Goal: Task Accomplishment & Management: Use online tool/utility

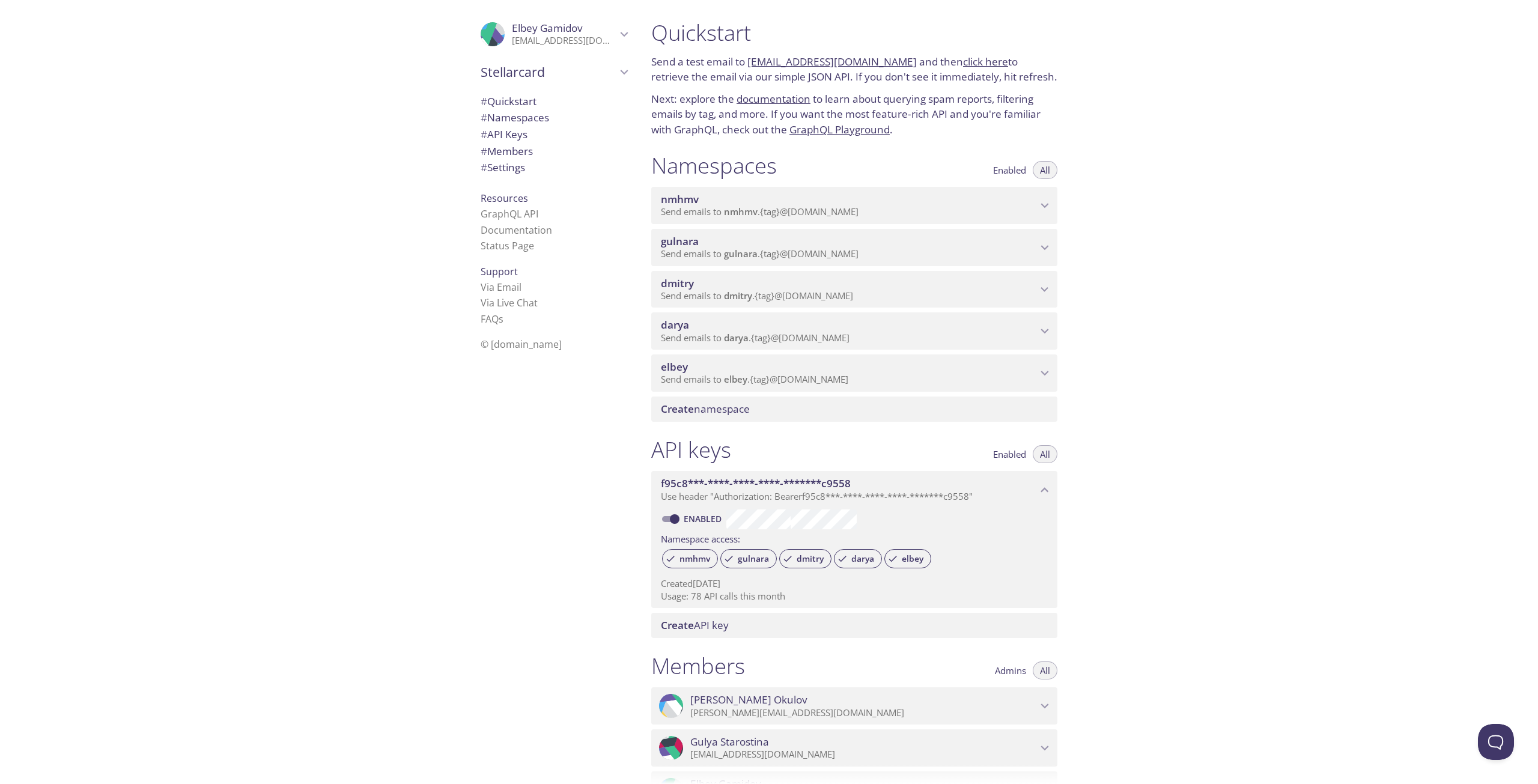
click at [1052, 384] on div "elbey Send emails to elbey . {tag} @inbox.testmail.app" at bounding box center [854, 372] width 406 height 37
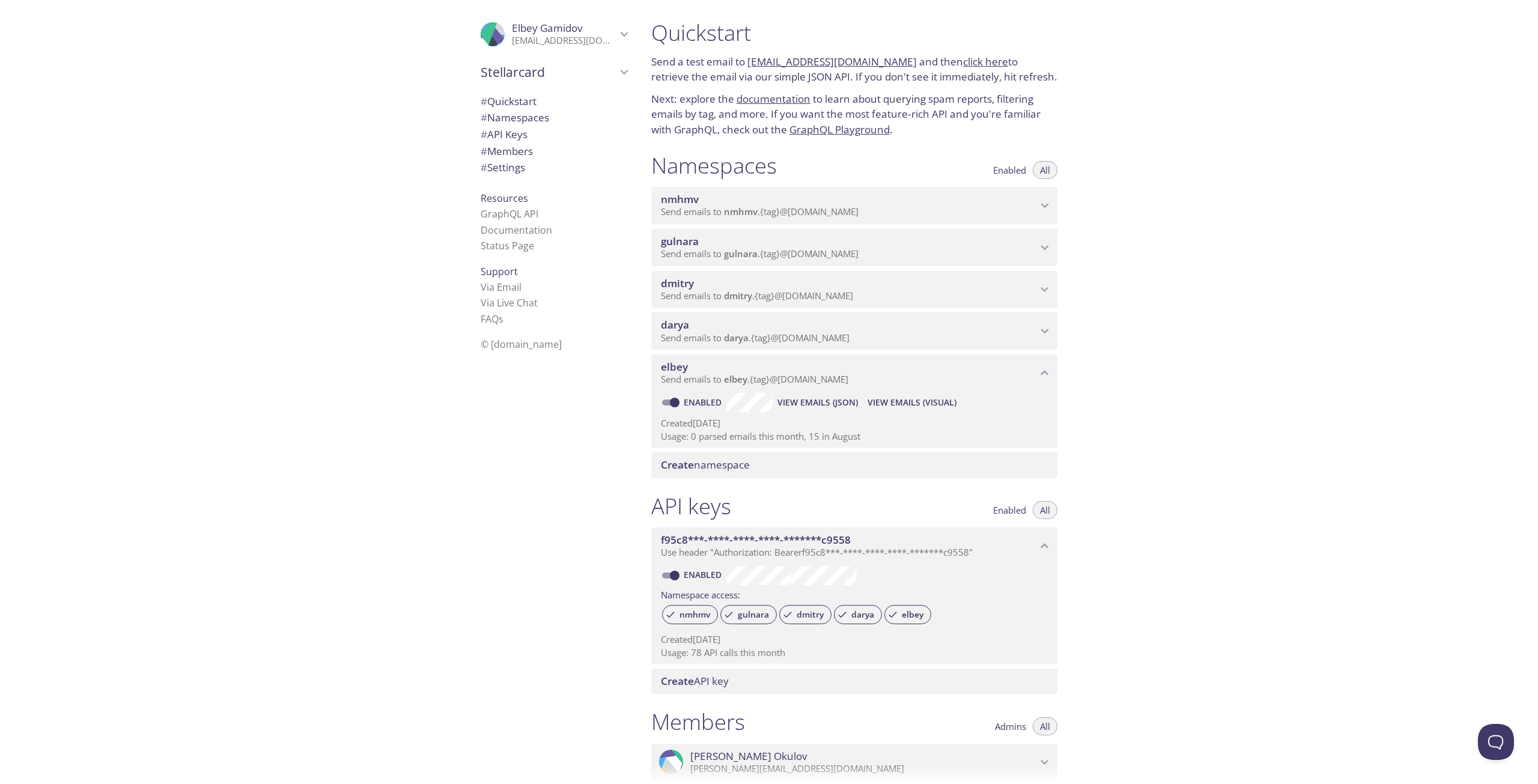
click at [916, 400] on span "View Emails (Visual)" at bounding box center [911, 403] width 89 height 14
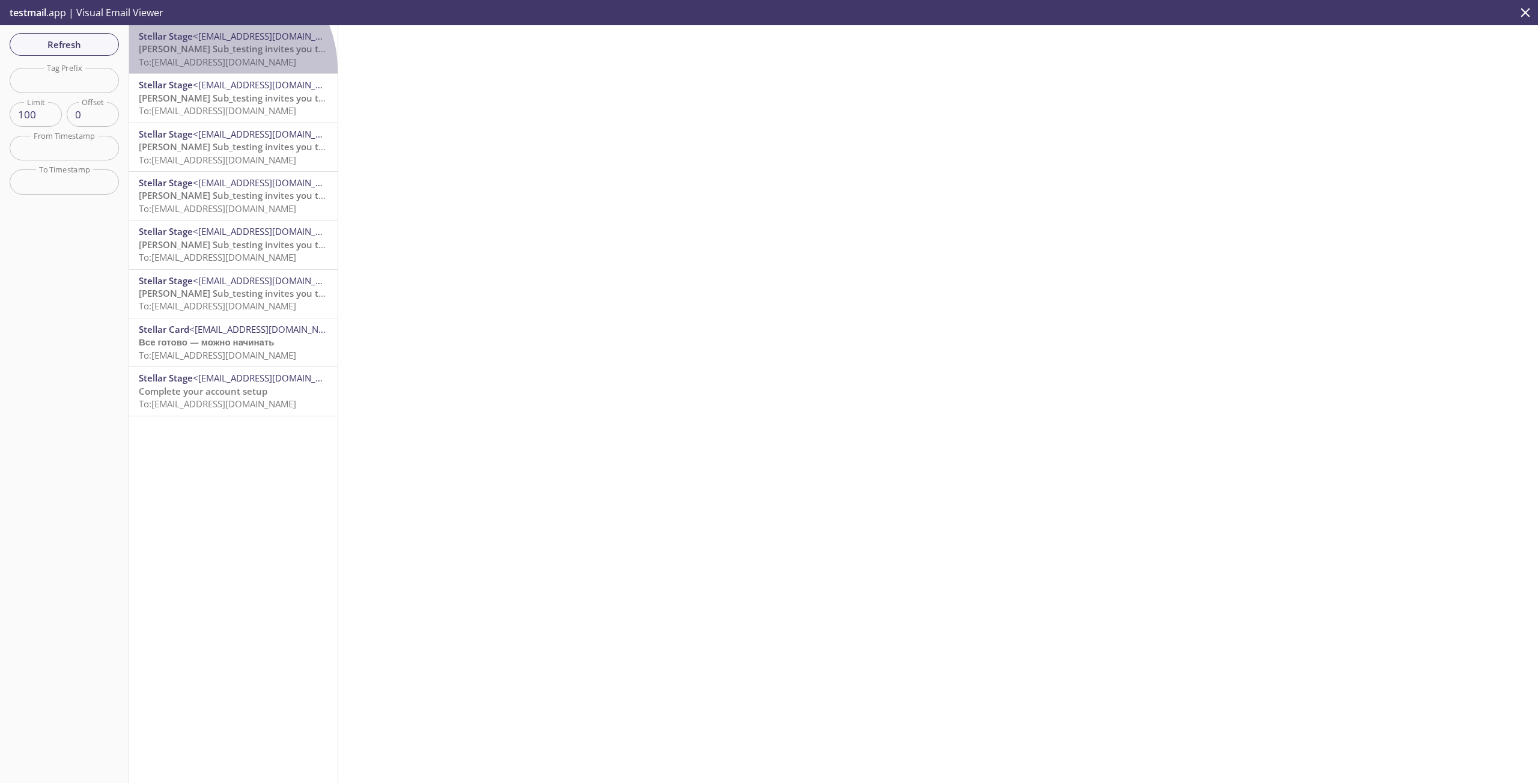
click at [213, 69] on div "Stellar Stage <stage@stage.stellarcard.io> Elbey Sub_testing invites you to joi…" at bounding box center [233, 49] width 208 height 48
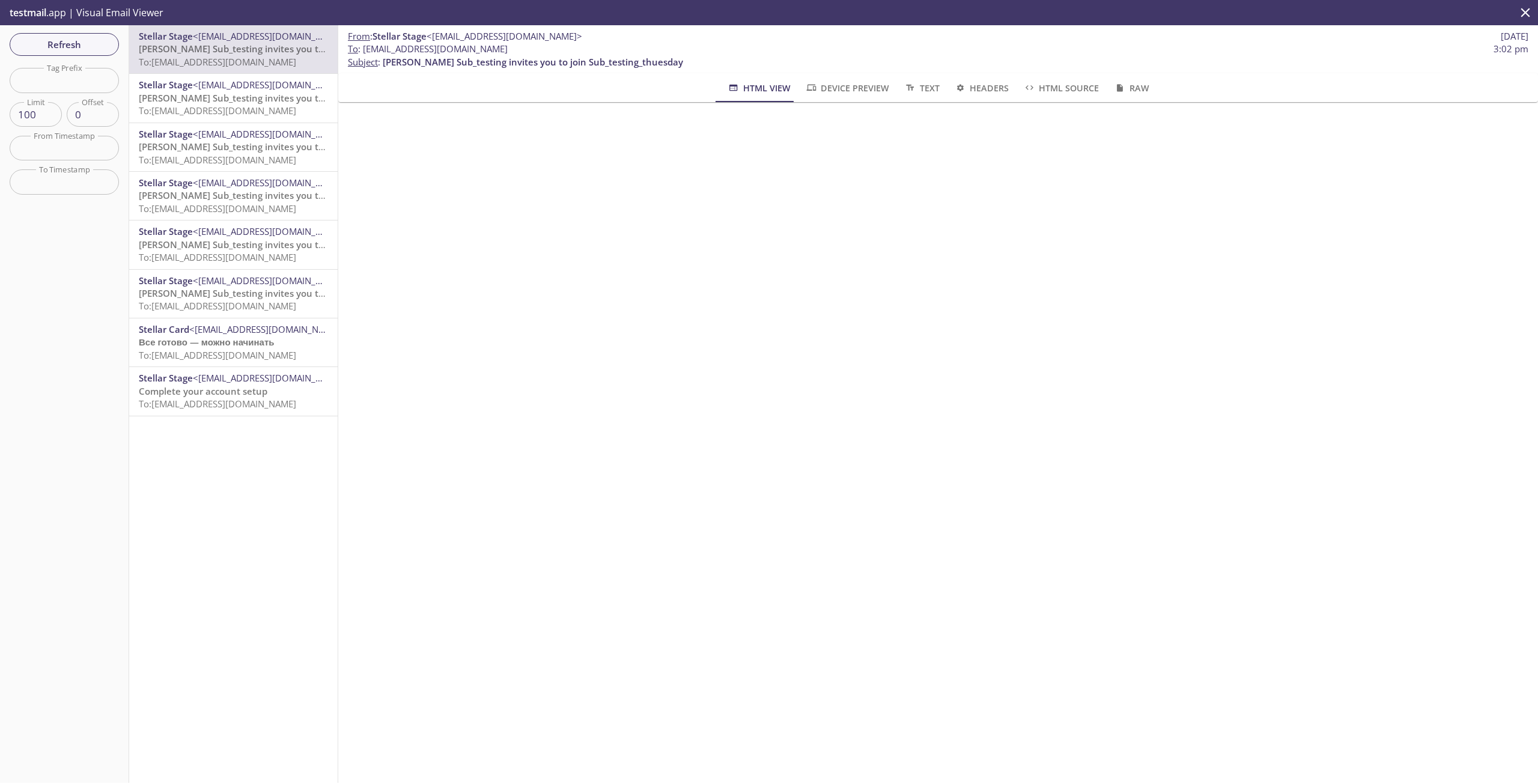
drag, startPoint x: 578, startPoint y: 50, endPoint x: 365, endPoint y: 53, distance: 213.0
click at [365, 53] on span "To : elbey.sub_testing_employee3@inbox.testmail.app 3:02 pm" at bounding box center [938, 49] width 1181 height 13
copy span "[EMAIL_ADDRESS][DOMAIN_NAME]"
click at [373, 45] on span "To : elbey.sub_testing_employee3@inbox.testmail.app" at bounding box center [428, 49] width 160 height 13
drag, startPoint x: 363, startPoint y: 45, endPoint x: 570, endPoint y: 49, distance: 207.0
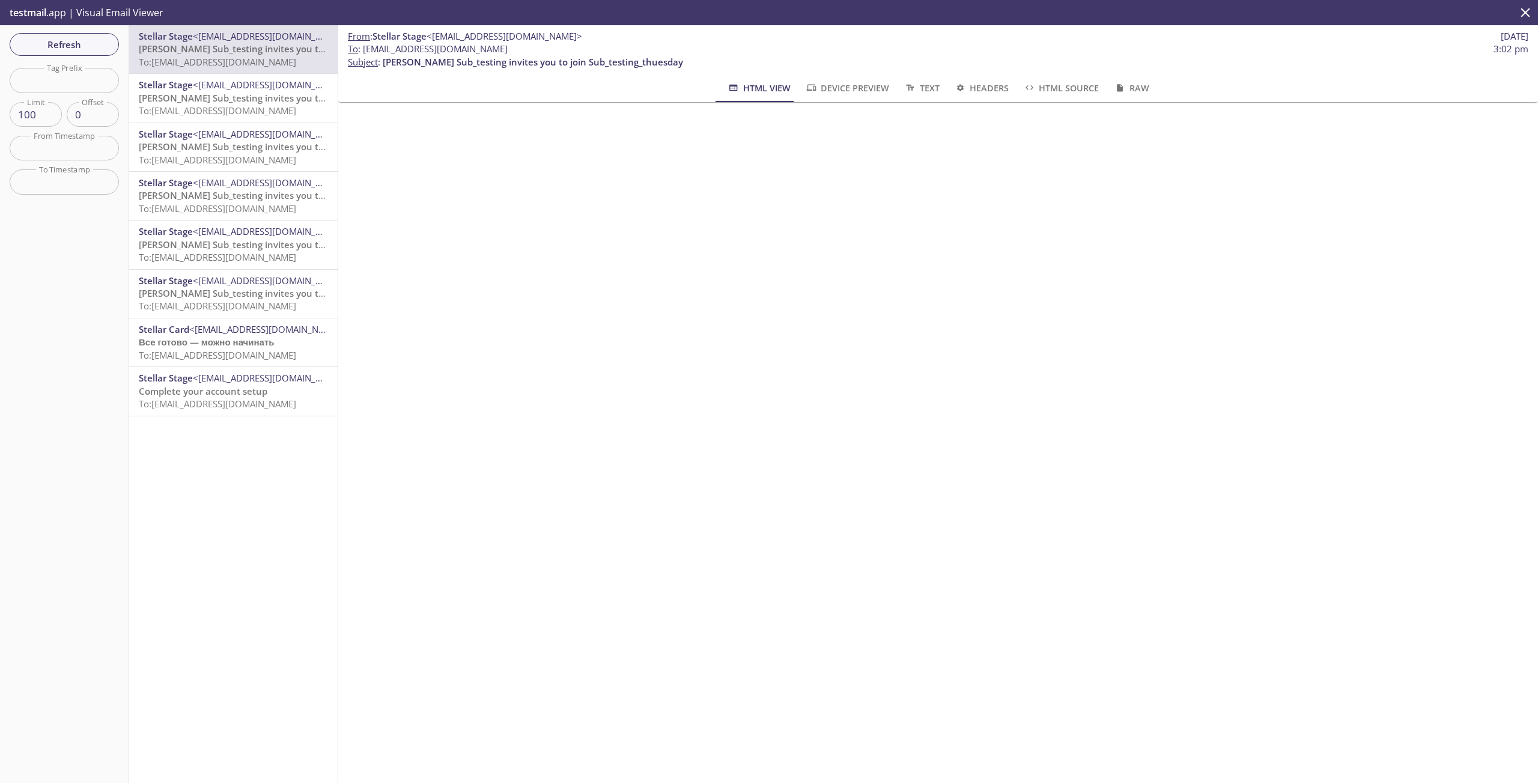
click at [507, 49] on span "To : elbey.sub_testing_employee3@inbox.testmail.app" at bounding box center [428, 49] width 160 height 13
copy span "[EMAIL_ADDRESS][DOMAIN_NAME]"
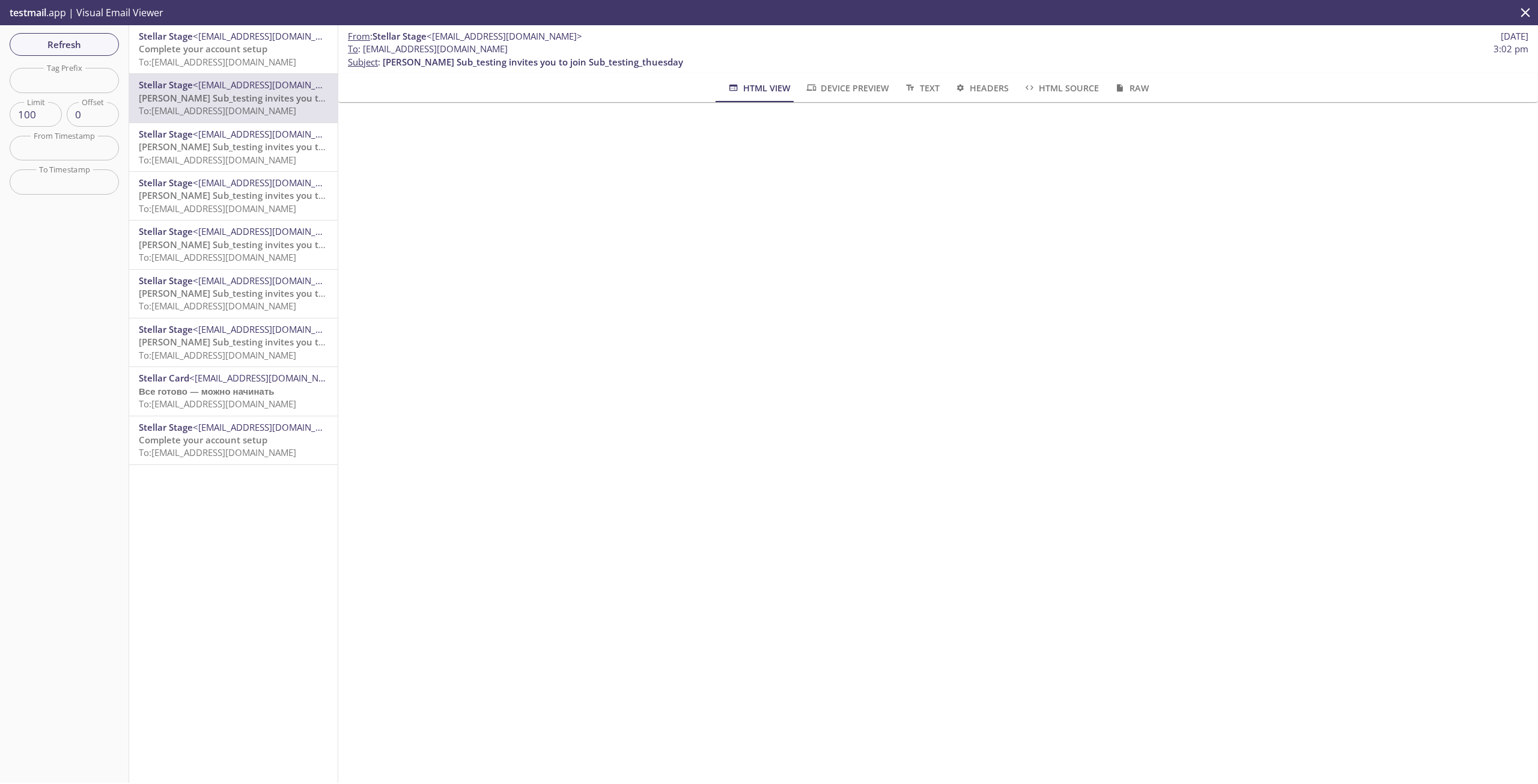
click at [226, 61] on span "To: [EMAIL_ADDRESS][DOMAIN_NAME]" at bounding box center [217, 61] width 157 height 12
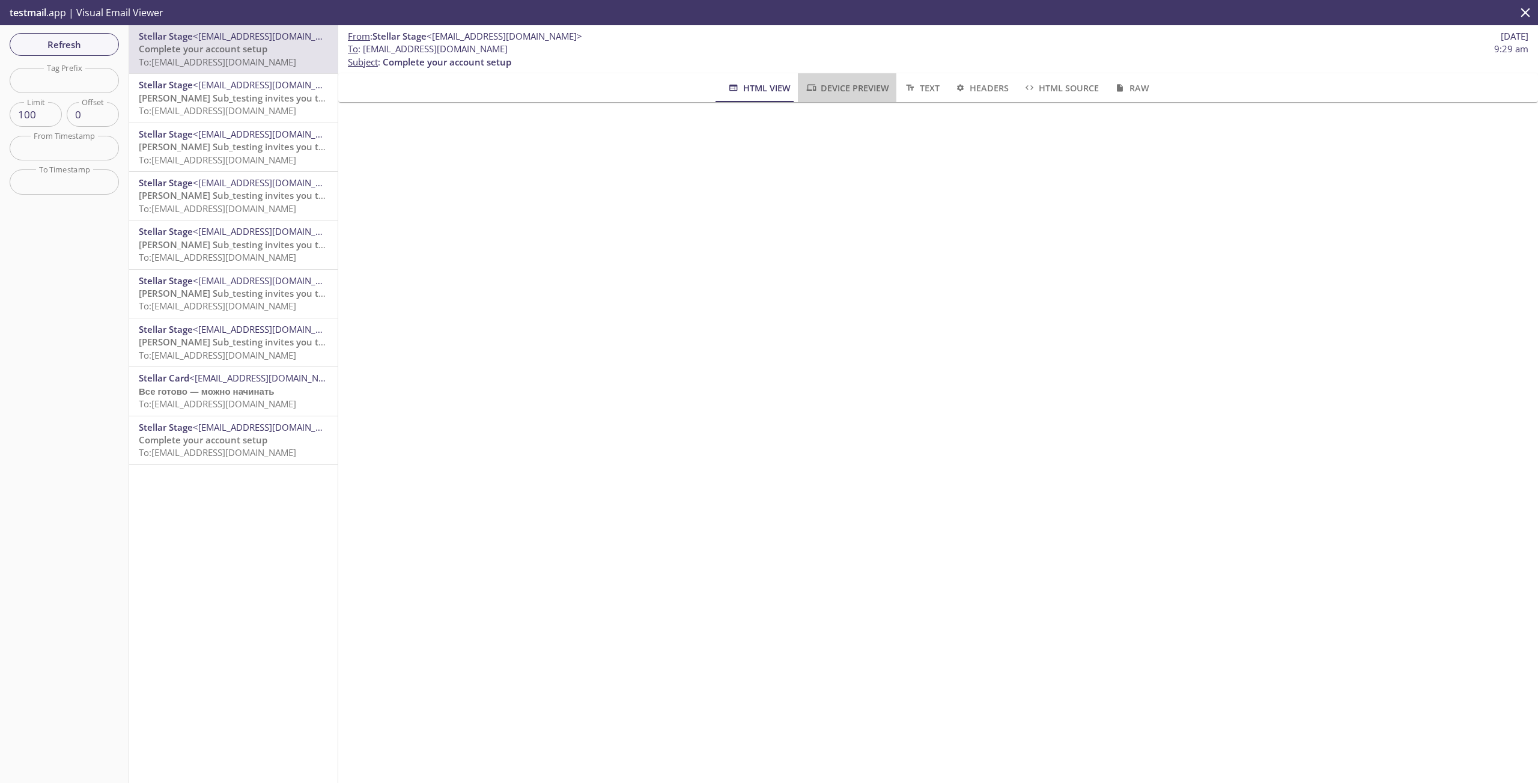
click at [854, 90] on span "Device Preview" at bounding box center [846, 88] width 84 height 15
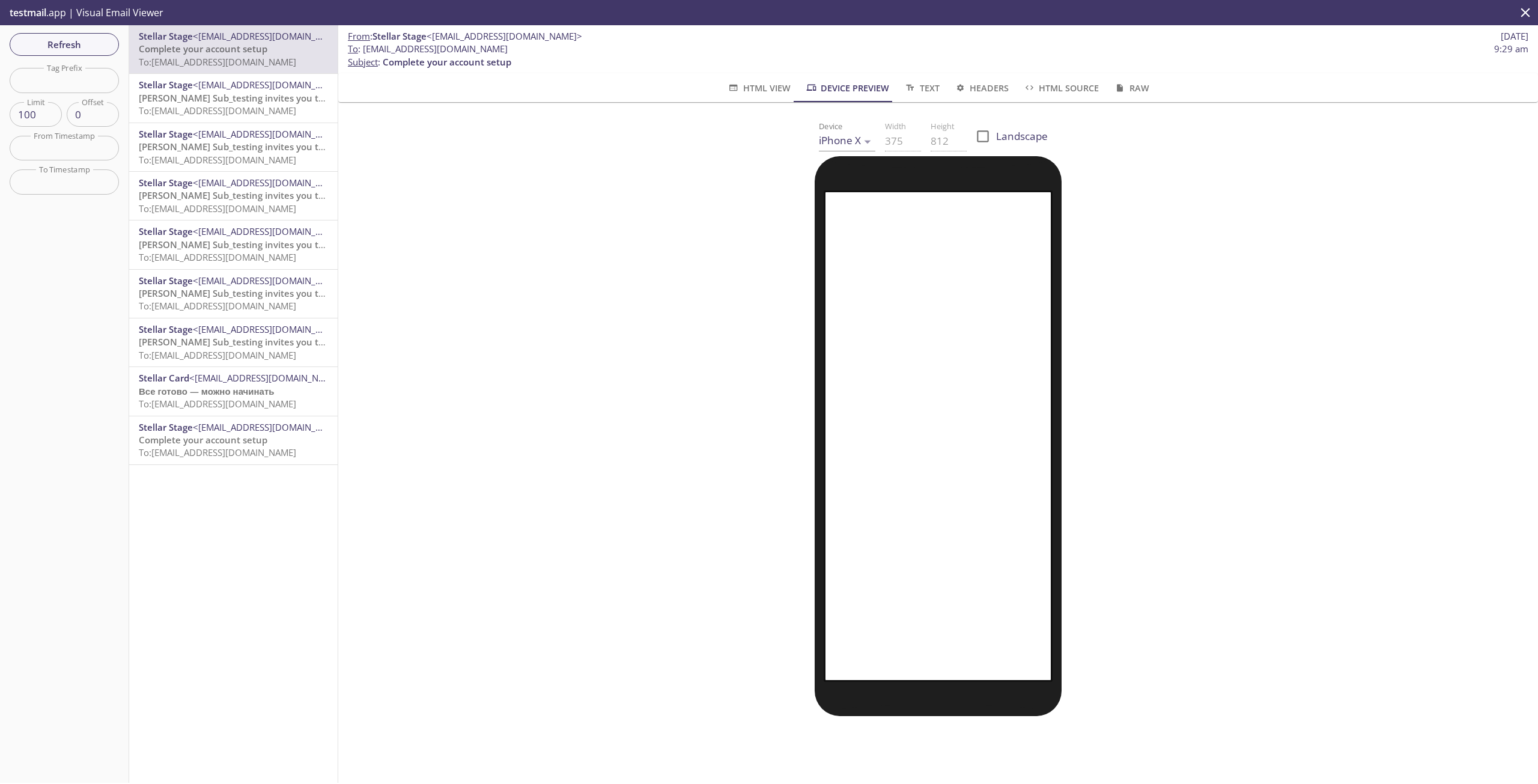
click at [928, 93] on span "Text" at bounding box center [921, 88] width 35 height 15
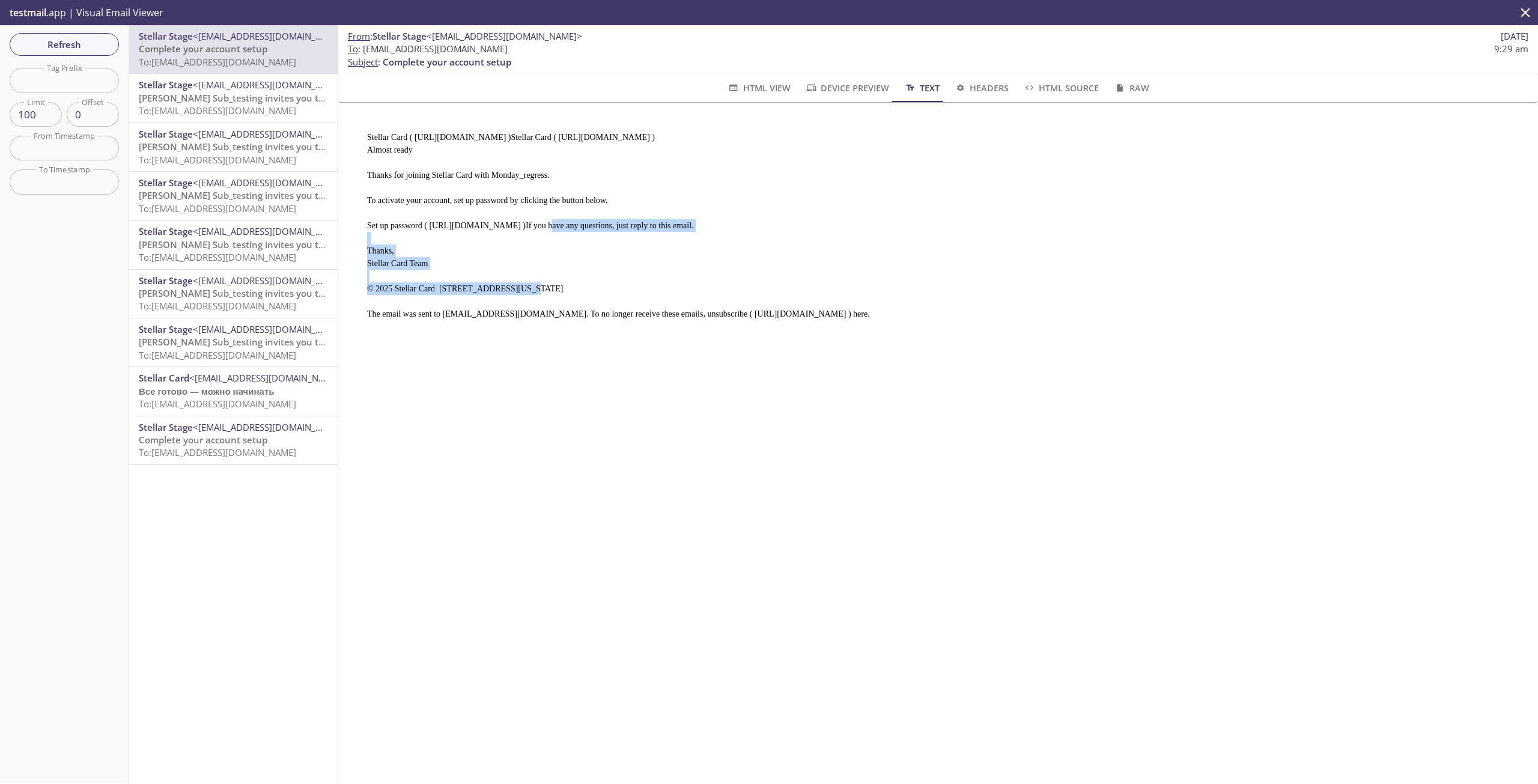
drag, startPoint x: 425, startPoint y: 222, endPoint x: 832, endPoint y: 223, distance: 407.0
click at [832, 223] on pre "Stellar Card ( [URL][DOMAIN_NAME] )Stellar Card ( [URL][DOMAIN_NAME] ) Almost r…" at bounding box center [933, 220] width 1161 height 208
copy pre "[URL][DOMAIN_NAME]"
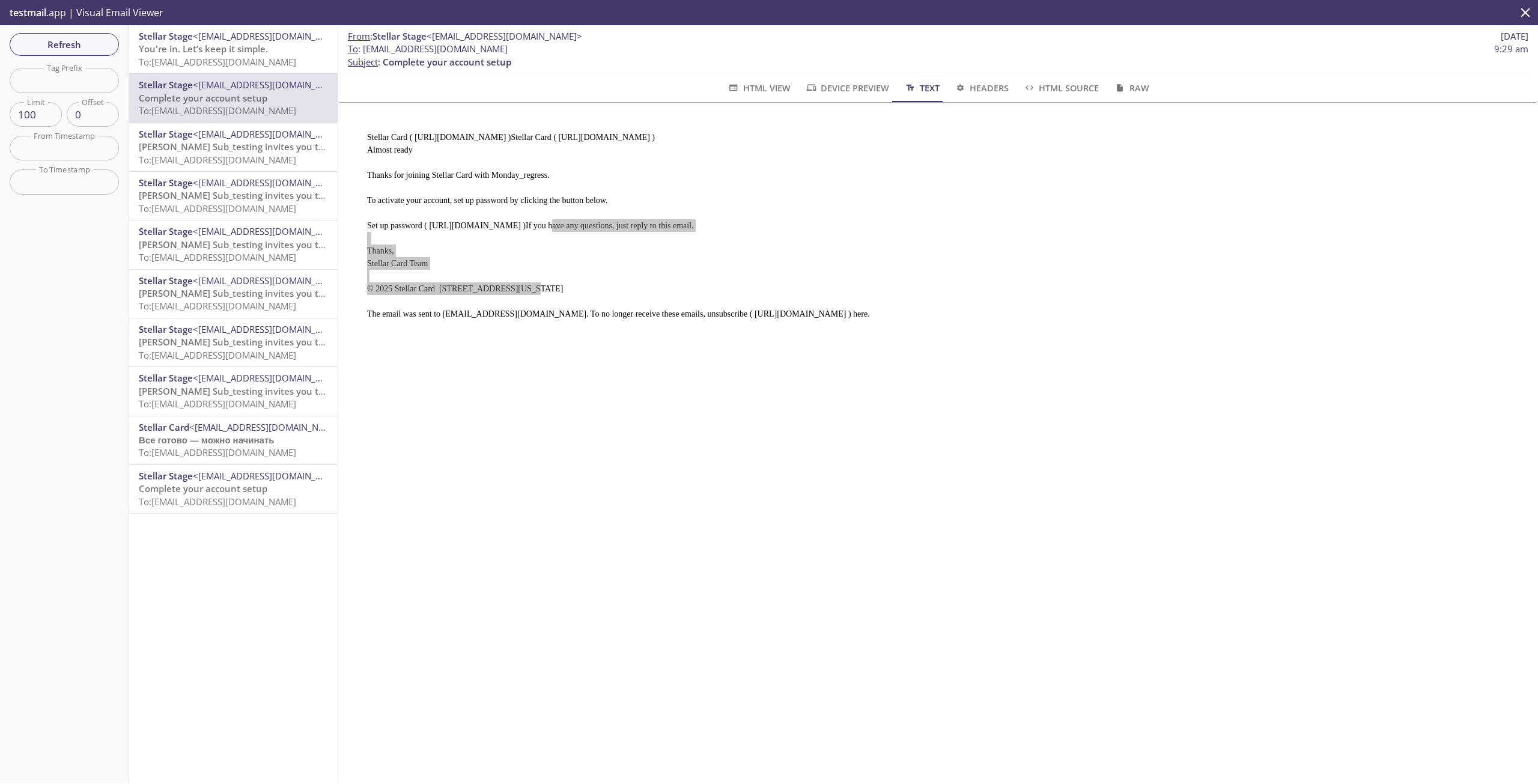
click at [265, 62] on span "To: [EMAIL_ADDRESS][DOMAIN_NAME]" at bounding box center [217, 61] width 157 height 12
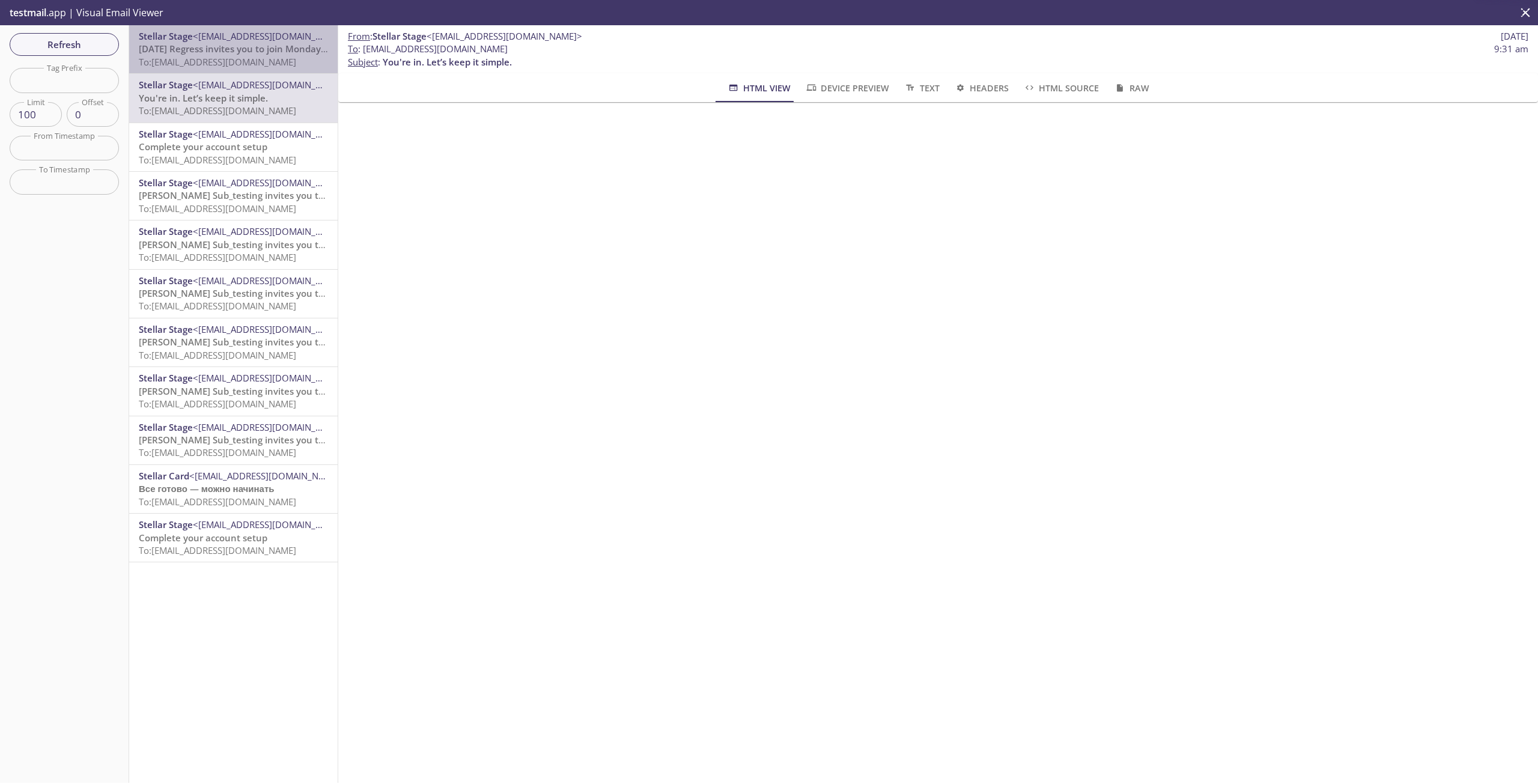
click at [260, 65] on span "To: elbey.monday_regress_employee@inbox.testmail.app" at bounding box center [217, 61] width 157 height 12
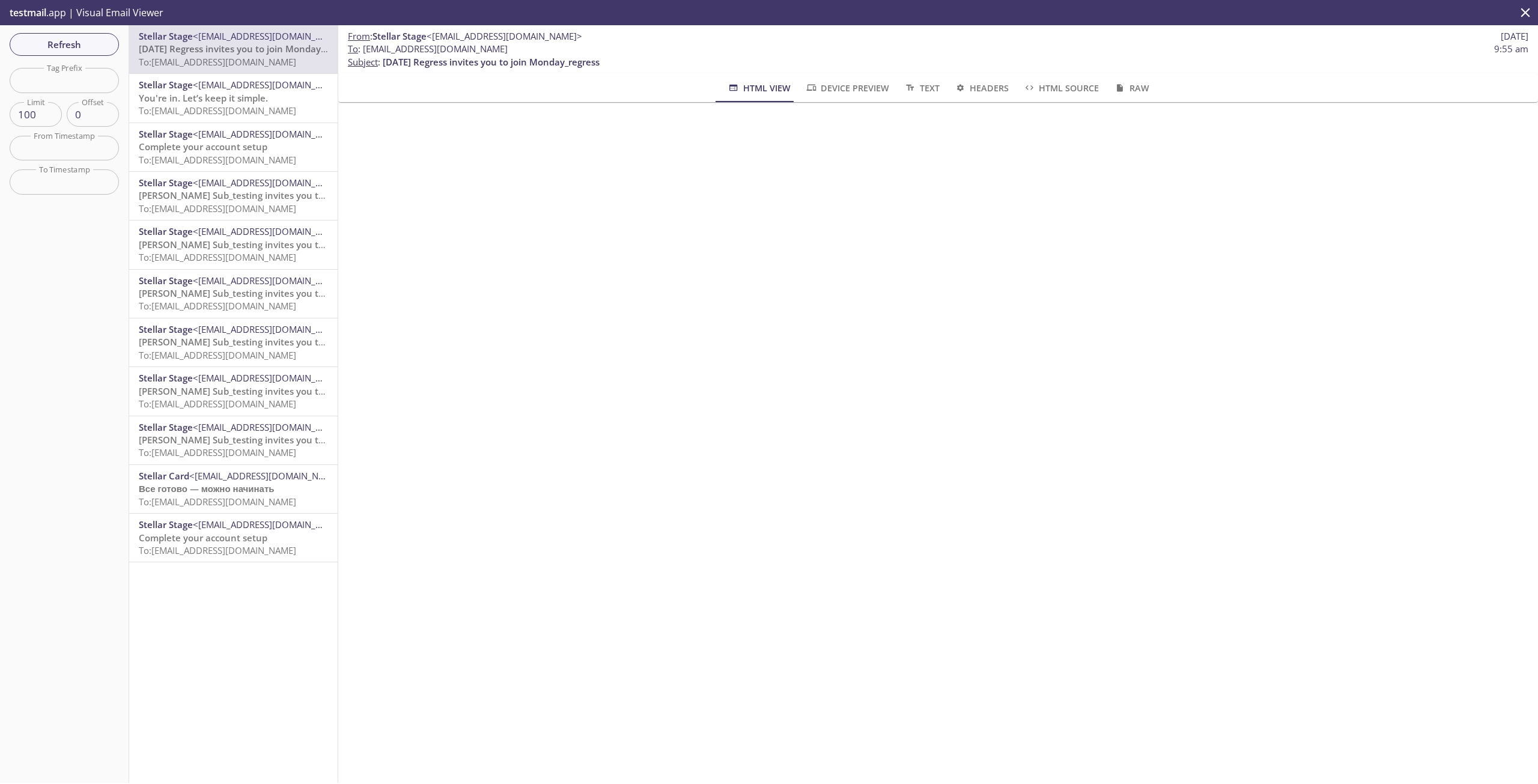
click at [923, 96] on button "Text" at bounding box center [921, 88] width 50 height 29
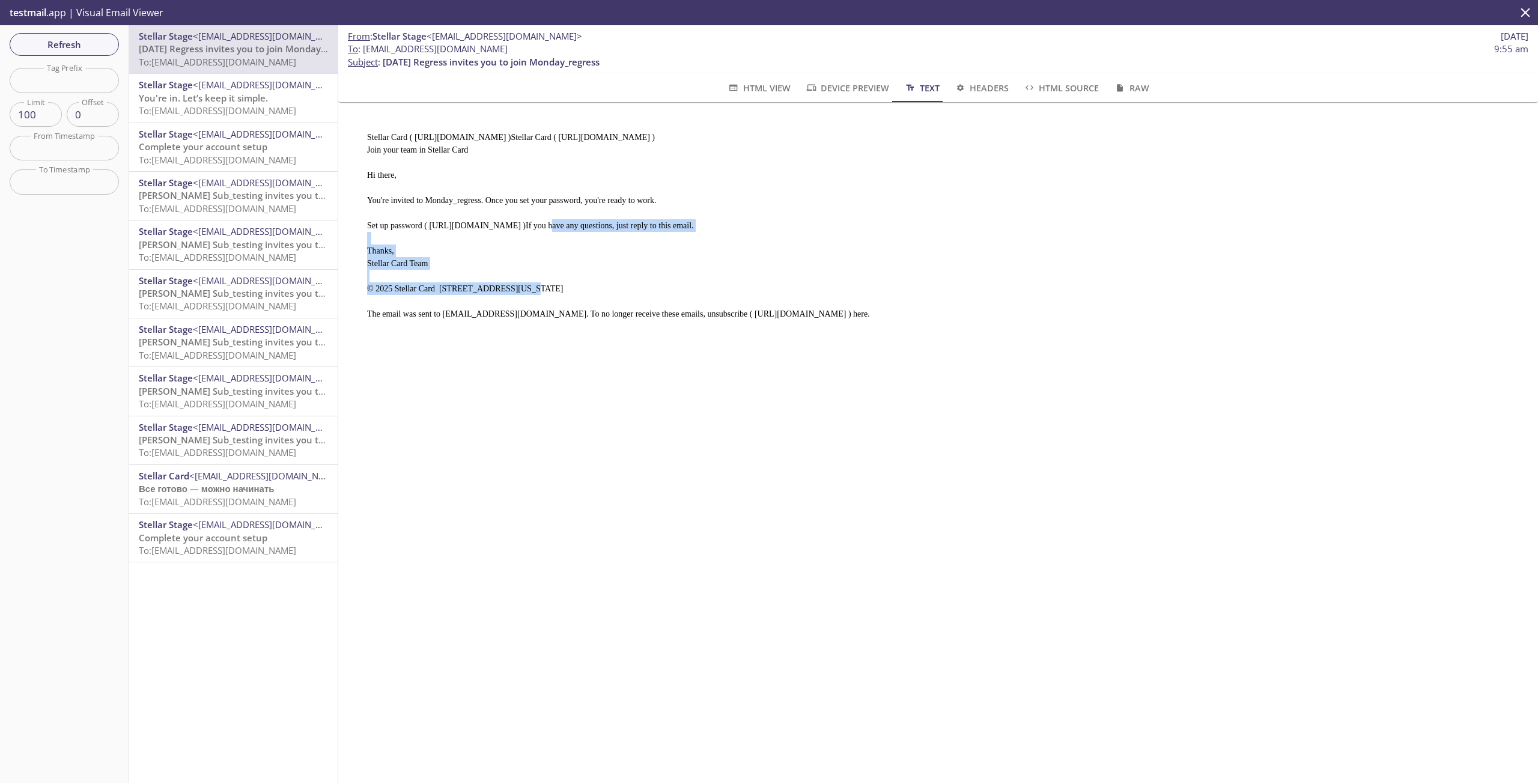
drag, startPoint x: 424, startPoint y: 220, endPoint x: 846, endPoint y: 217, distance: 422.0
click at [846, 217] on pre "Stellar Card ( https://stage.app.stellarcard.io )Stellar Card ( https://stage.a…" at bounding box center [933, 220] width 1161 height 208
copy pre "https://stage.app.stellarcard.io/create-account?ref=lj5r3imymtluwy3iqil3ovkmkqh…"
